Goal: Check status: Check status

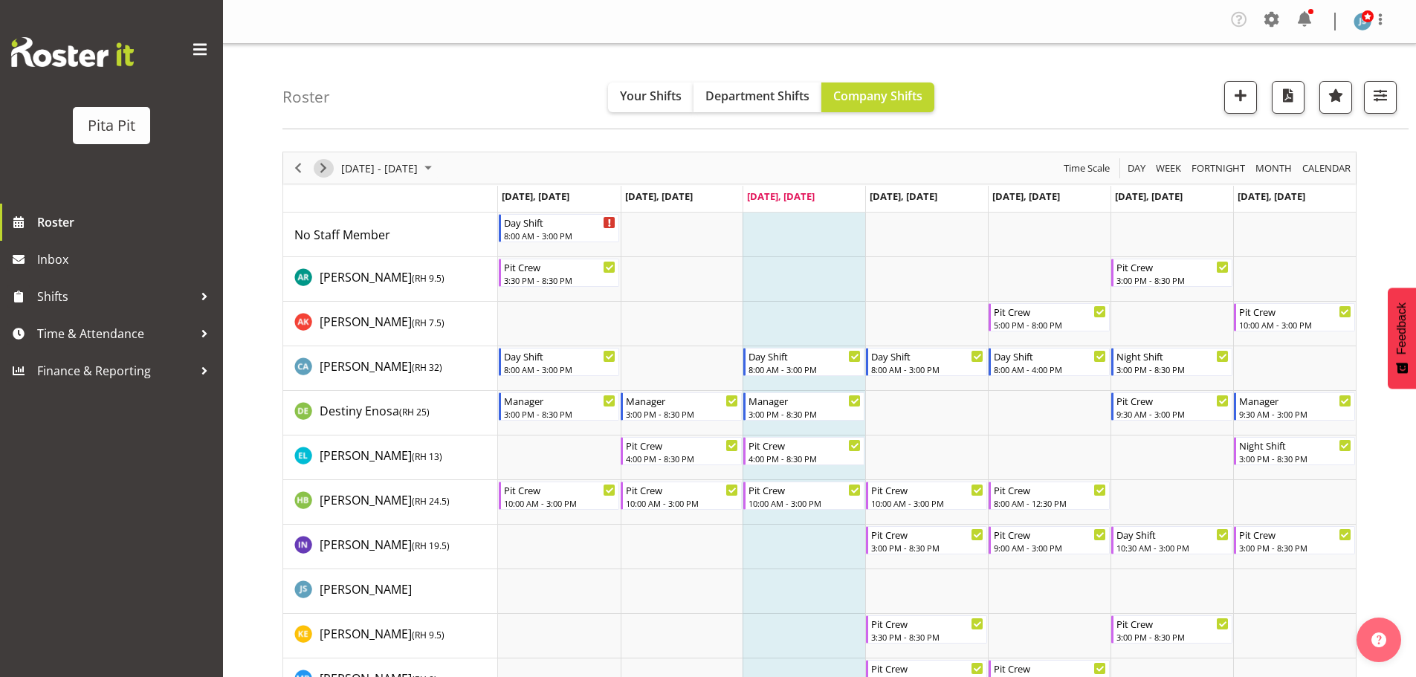
click at [323, 169] on span "Next" at bounding box center [323, 168] width 18 height 19
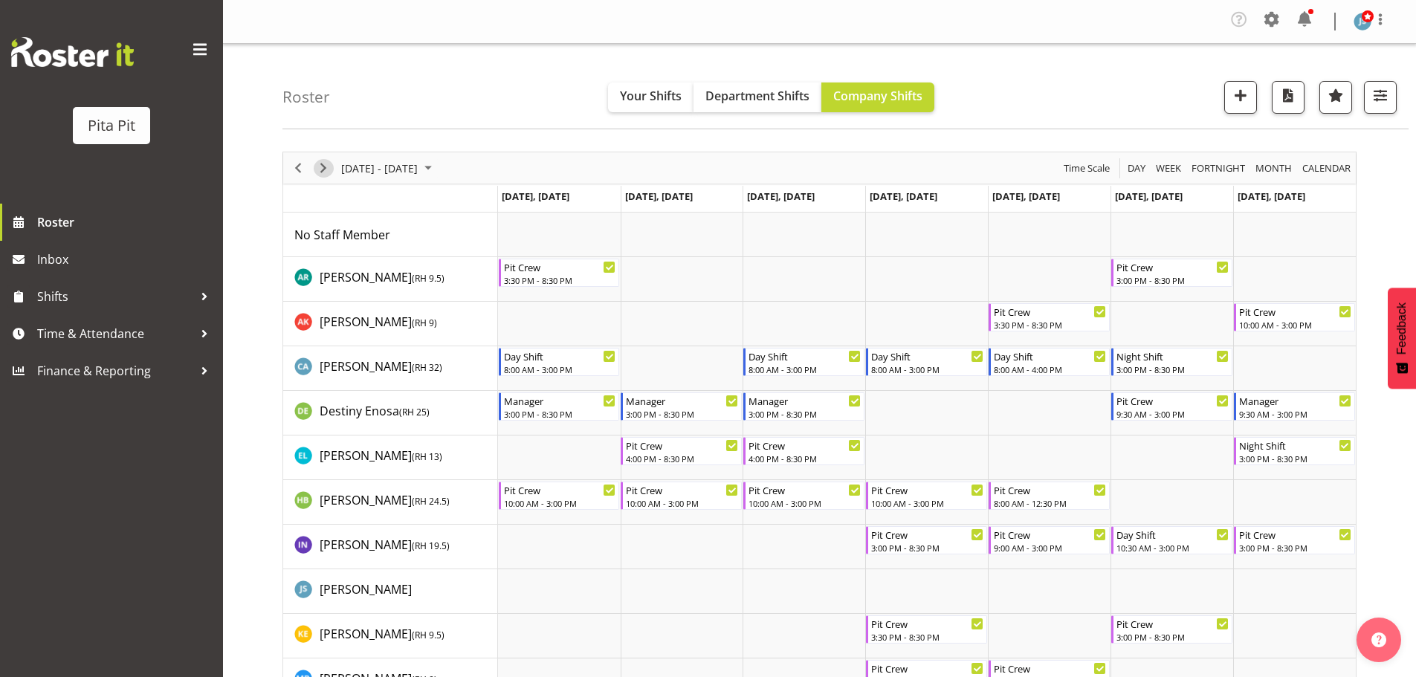
click at [323, 169] on span "Next" at bounding box center [323, 168] width 18 height 19
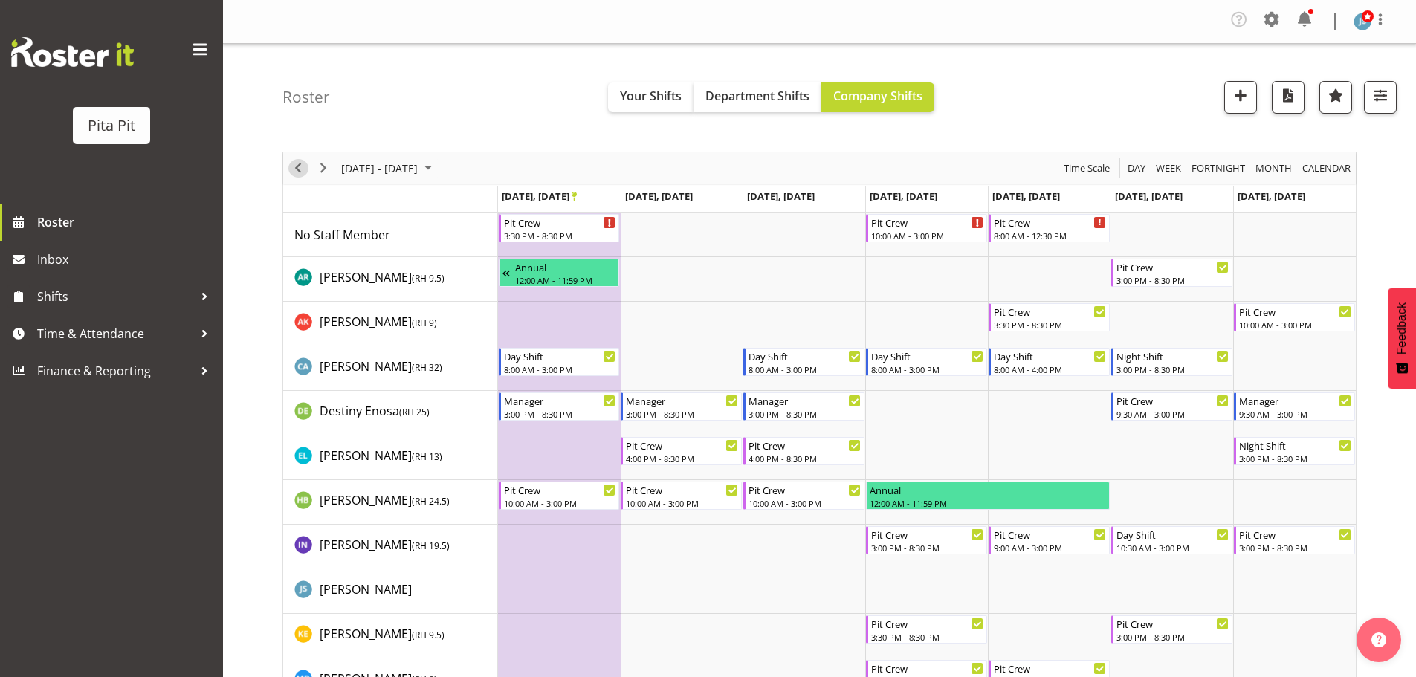
click at [294, 166] on span "Previous" at bounding box center [298, 168] width 18 height 19
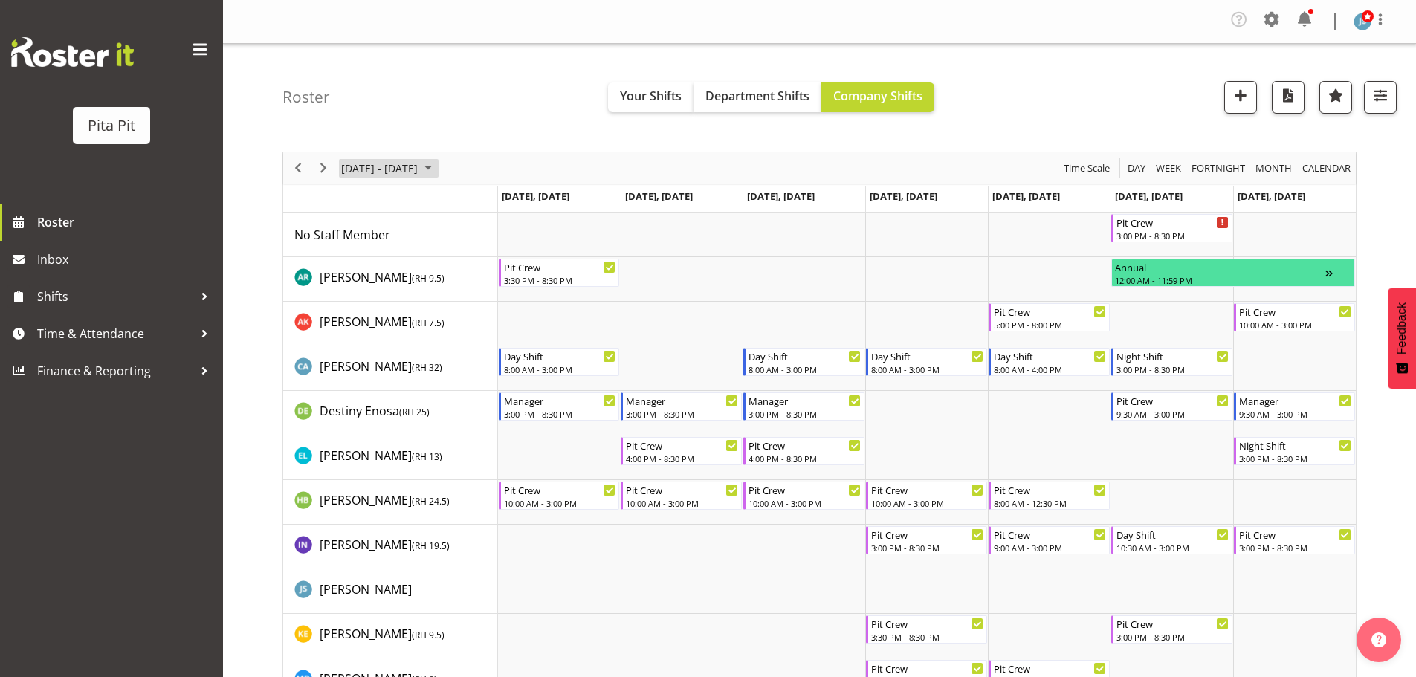
click at [437, 165] on span "September 15 - 21, 2025" at bounding box center [428, 168] width 18 height 19
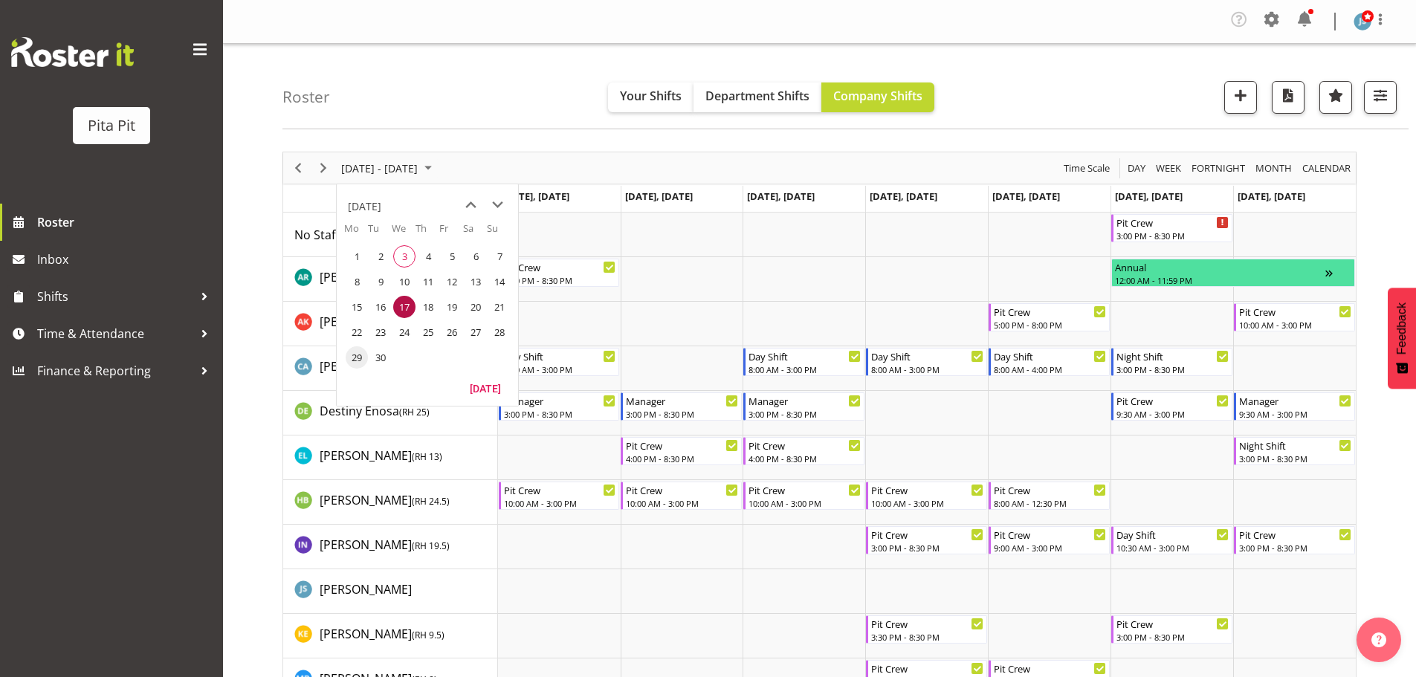
click at [357, 355] on span "29" at bounding box center [357, 357] width 22 height 22
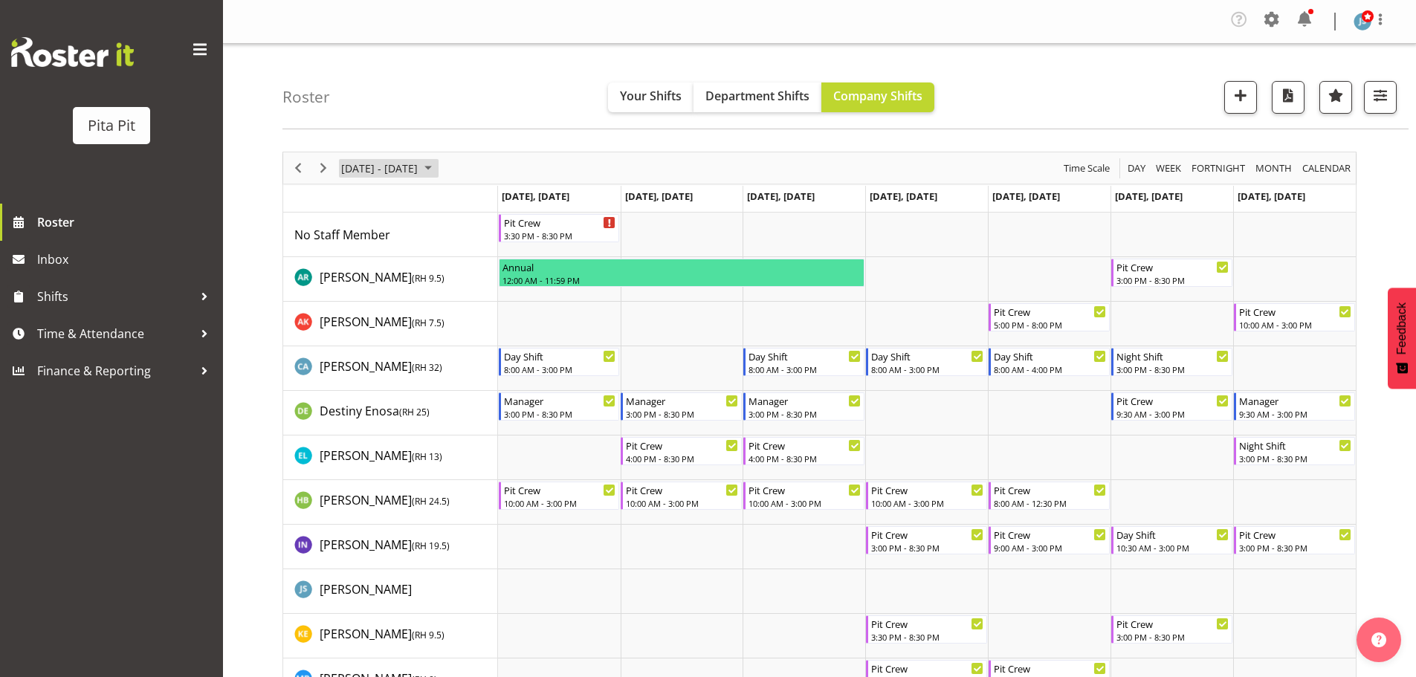
click at [389, 168] on span "[DATE] - [DATE]" at bounding box center [380, 168] width 80 height 19
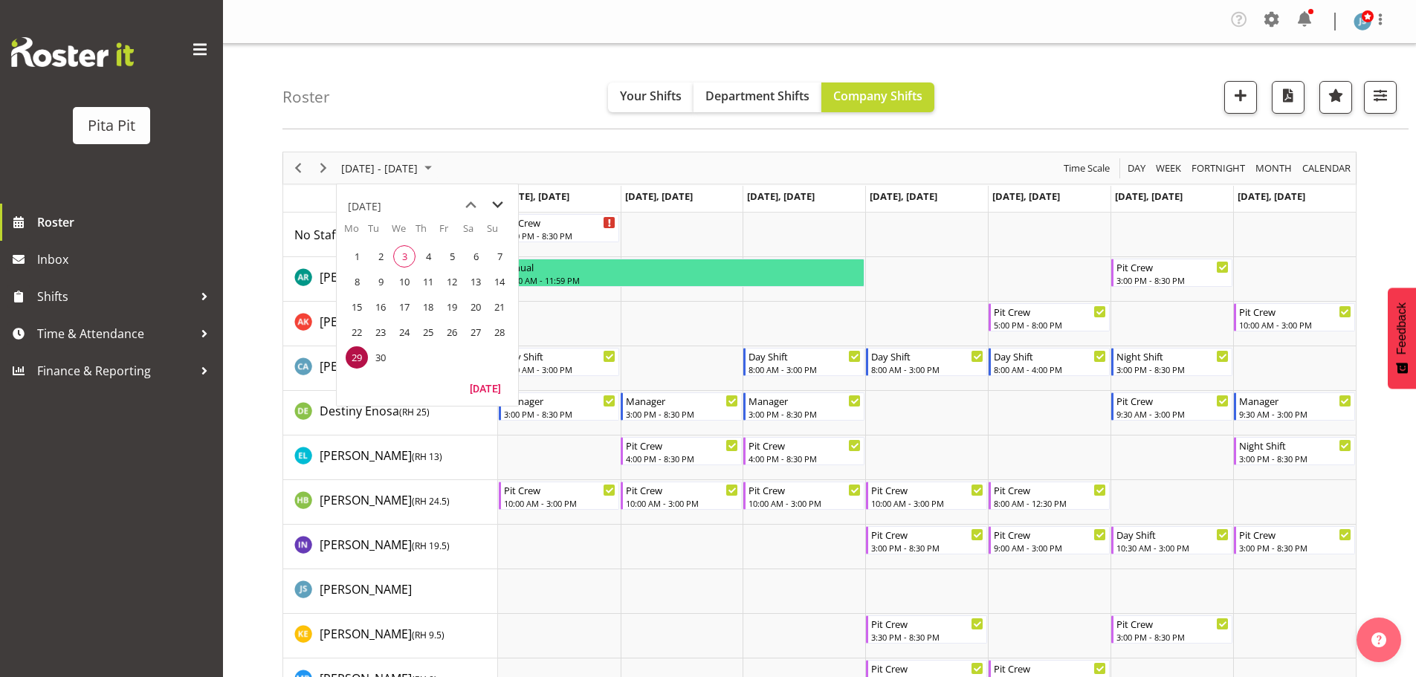
click at [497, 207] on span "next month" at bounding box center [498, 205] width 26 height 27
click at [378, 331] on span "20" at bounding box center [380, 332] width 22 height 22
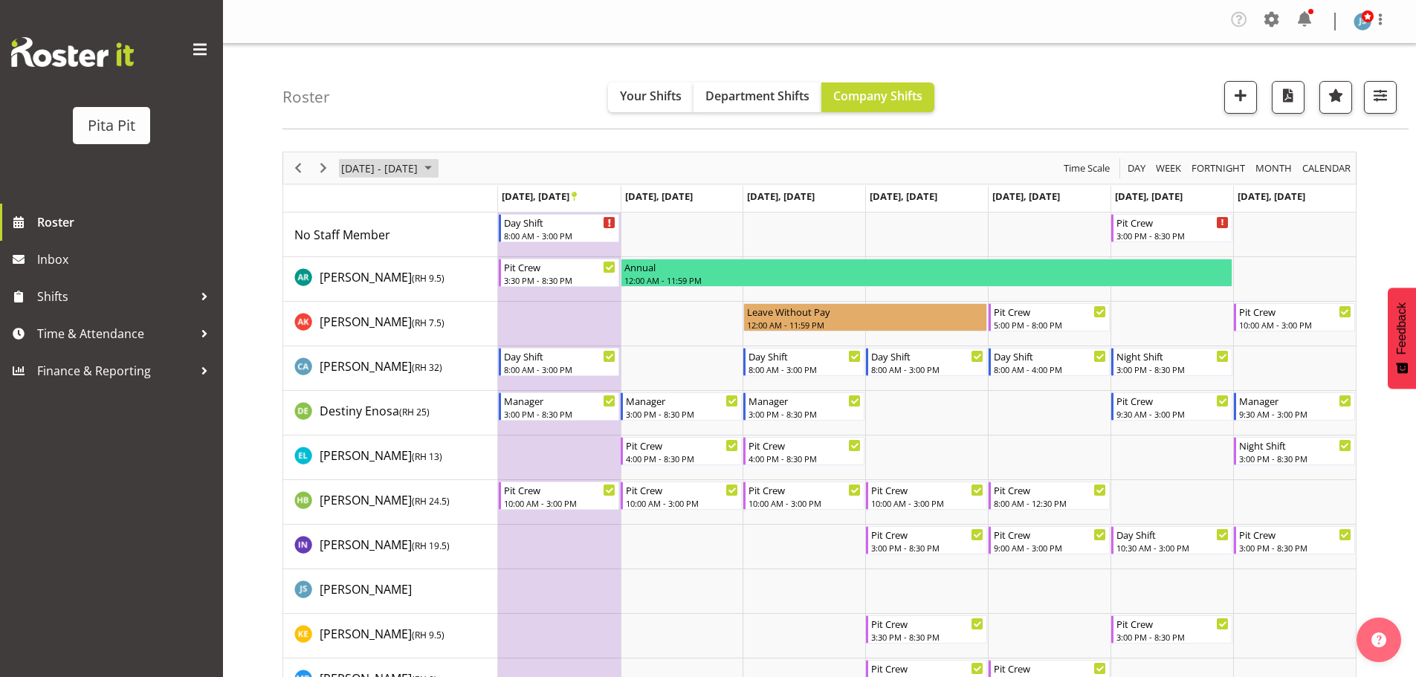
click at [437, 165] on span "January 19 - 25, 2026" at bounding box center [428, 168] width 18 height 19
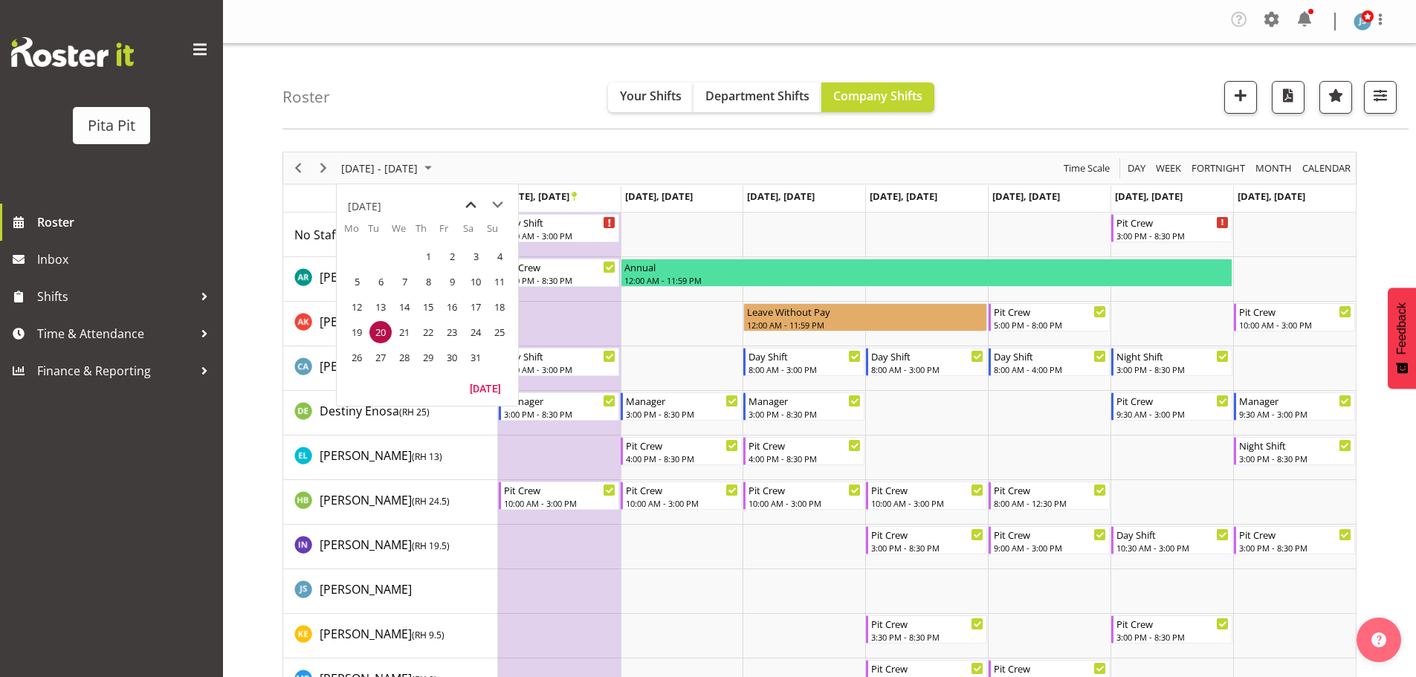
click at [469, 206] on span "previous month" at bounding box center [471, 205] width 26 height 27
click at [354, 328] on span "22" at bounding box center [357, 332] width 22 height 22
